Goal: Information Seeking & Learning: Learn about a topic

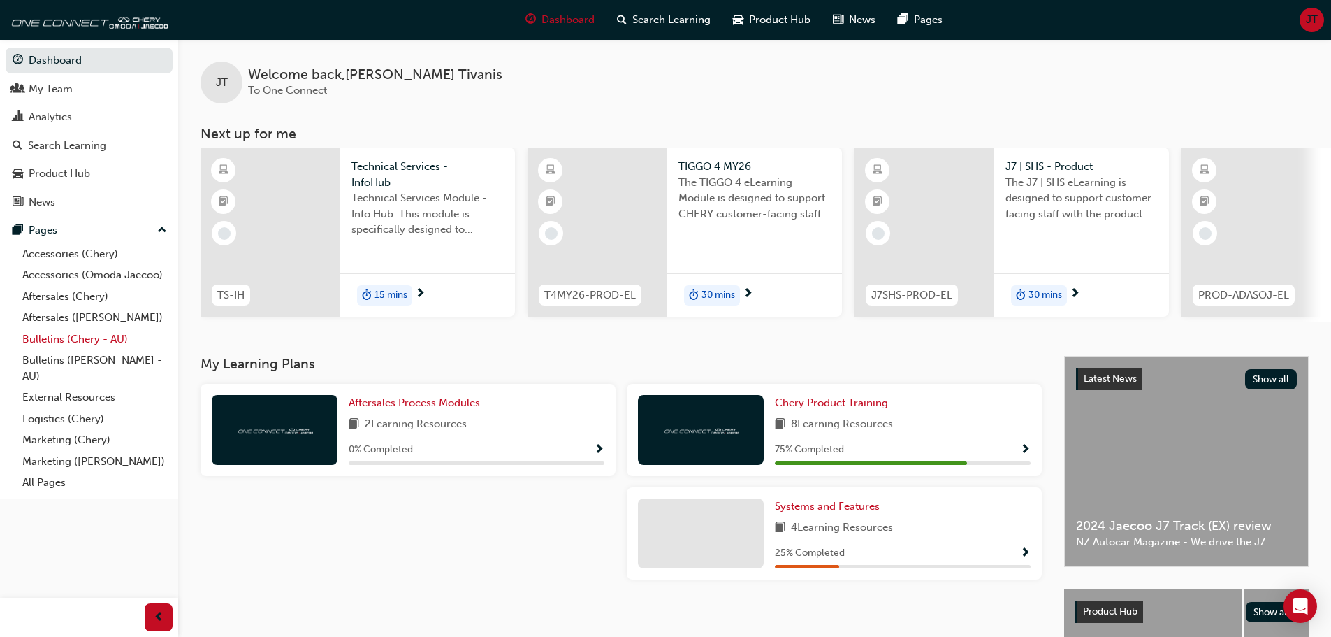
click at [78, 340] on link "Bulletins (Chery - AU)" at bounding box center [95, 340] width 156 height 22
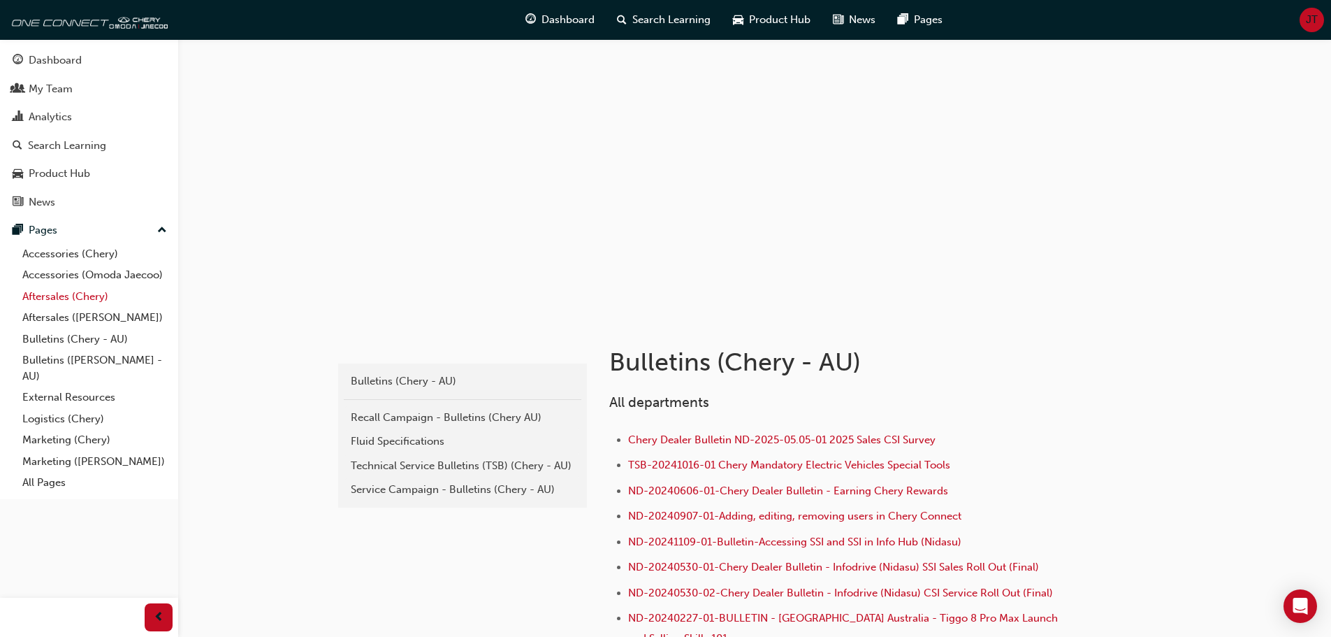
click at [61, 293] on link "Aftersales (Chery)" at bounding box center [95, 297] width 156 height 22
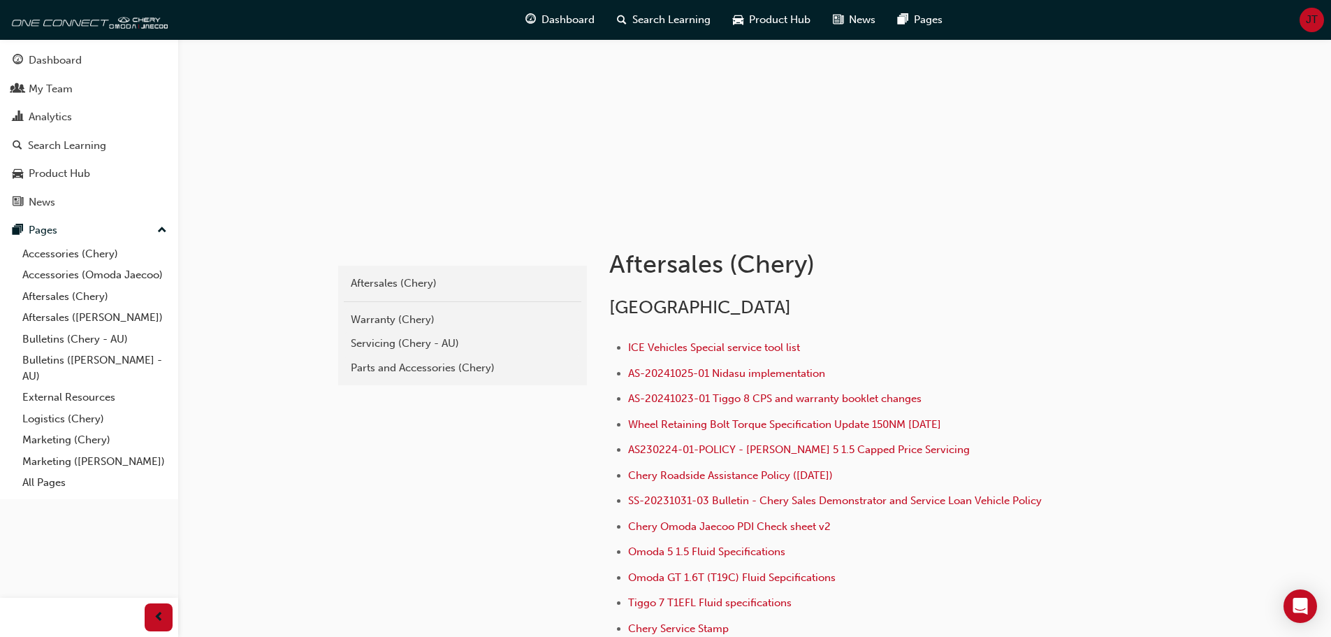
scroll to position [140, 0]
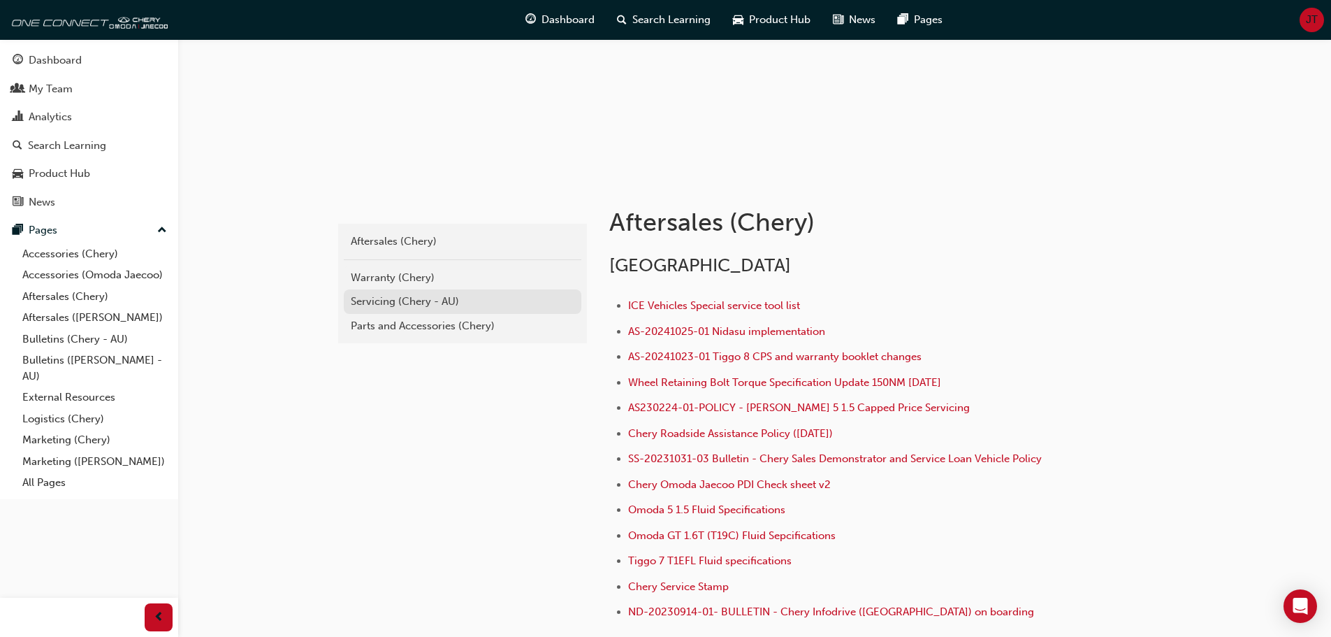
click at [428, 303] on div "Servicing (Chery - AU)" at bounding box center [463, 302] width 224 height 16
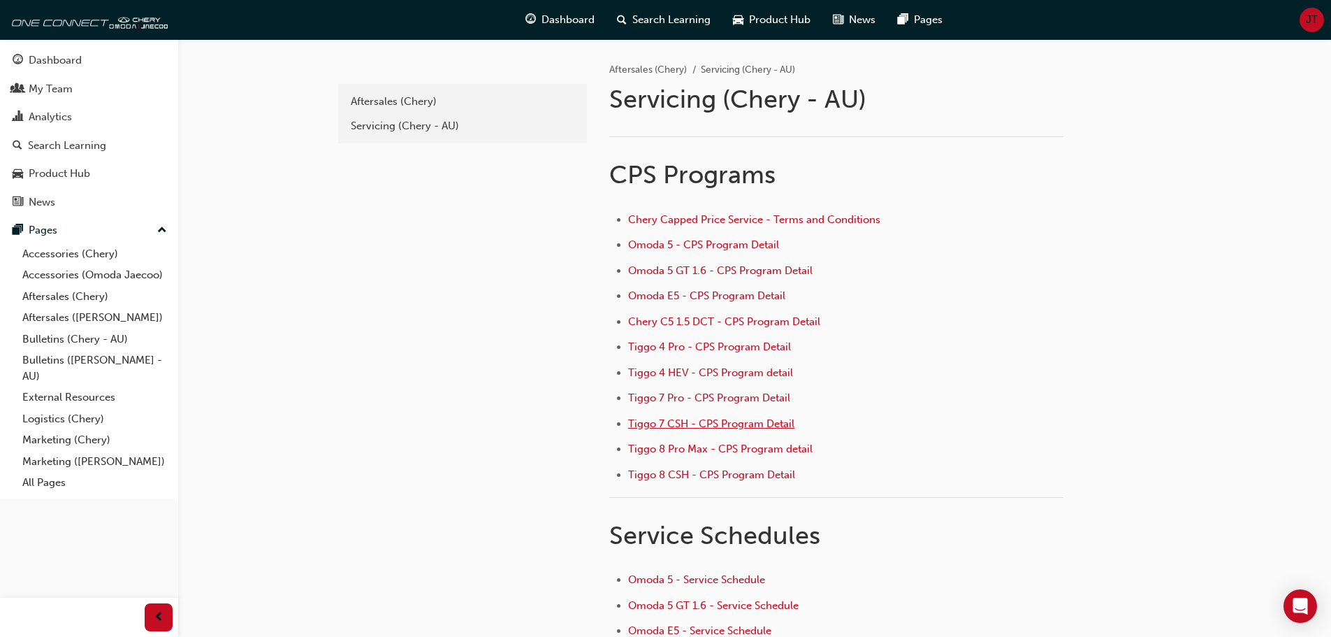
click at [681, 424] on span "Tiggo 7 CSH - CPS Program Detail" at bounding box center [711, 423] width 166 height 13
click at [726, 473] on span "Tiggo 8 CSH - CPS Program Detail" at bounding box center [711, 474] width 167 height 13
click at [699, 368] on span "Tiggo 4 HEV - CPS Program detail" at bounding box center [710, 372] width 165 height 13
